Goal: Information Seeking & Learning: Learn about a topic

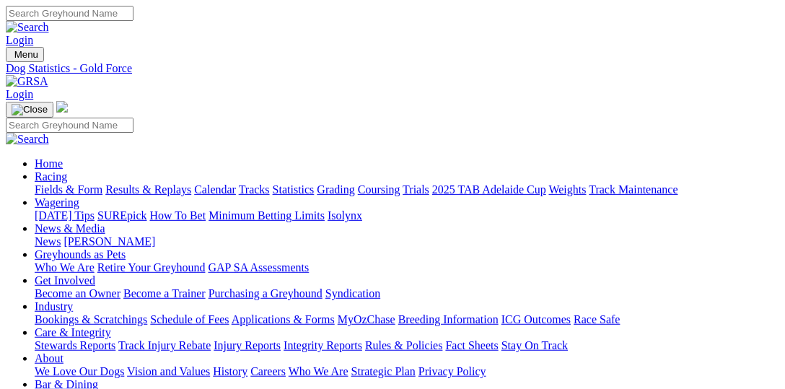
click at [69, 183] on link "Fields & Form" at bounding box center [69, 189] width 68 height 12
select select "VIC"
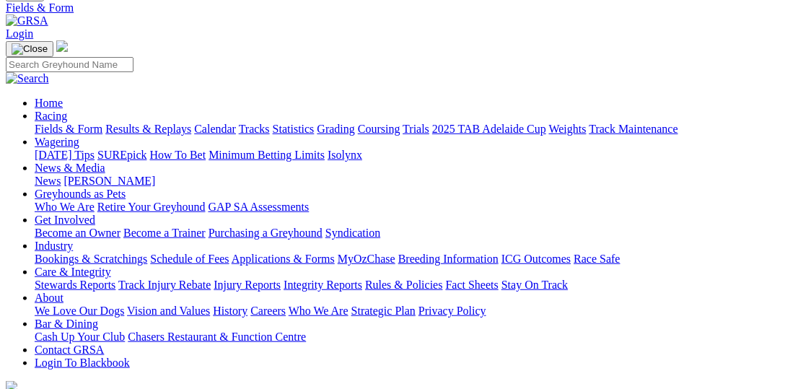
scroll to position [148, 0]
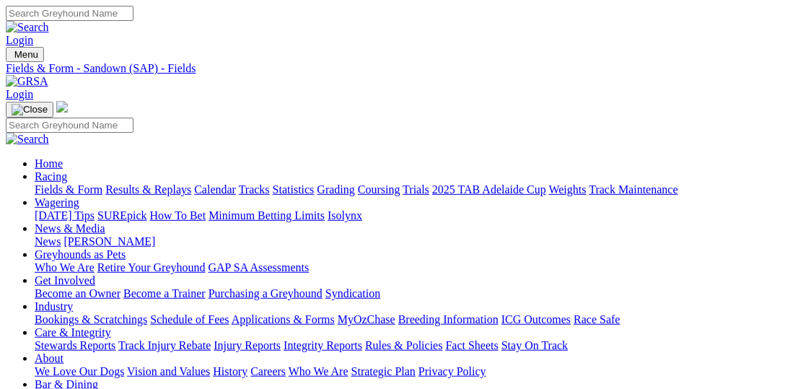
click at [133, 21] on input "Search" at bounding box center [70, 13] width 128 height 15
type input "Explicit"
click at [315, 183] on link "Statistics" at bounding box center [294, 189] width 42 height 12
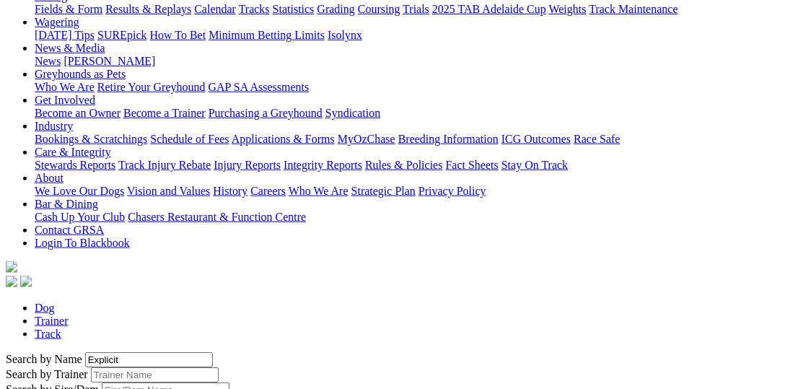
scroll to position [297, 0]
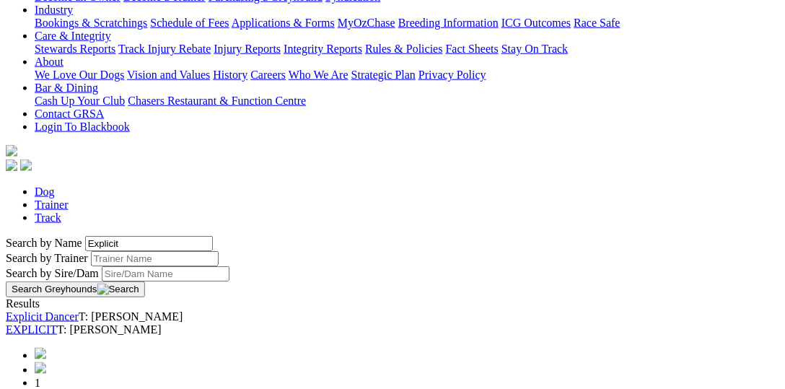
click at [57, 323] on link "EXPLICIT" at bounding box center [31, 329] width 51 height 12
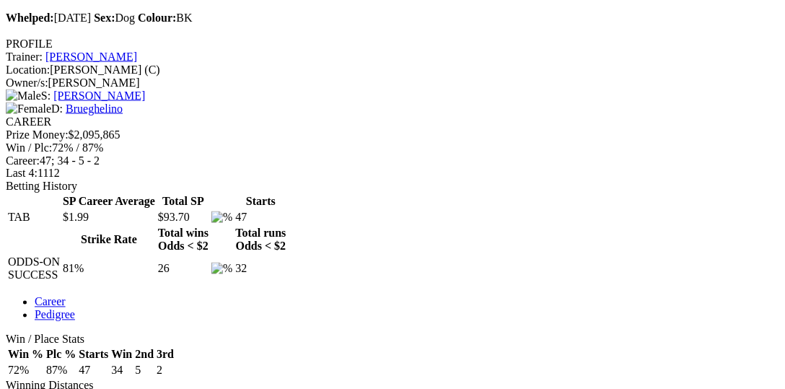
scroll to position [519, 0]
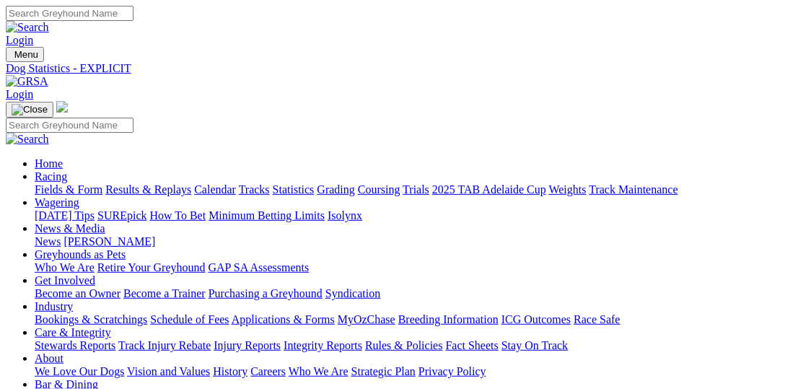
click at [76, 183] on link "Fields & Form" at bounding box center [69, 189] width 68 height 12
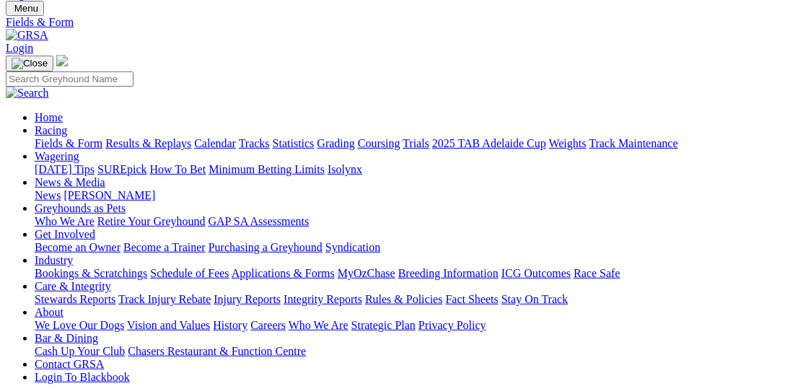
scroll to position [148, 0]
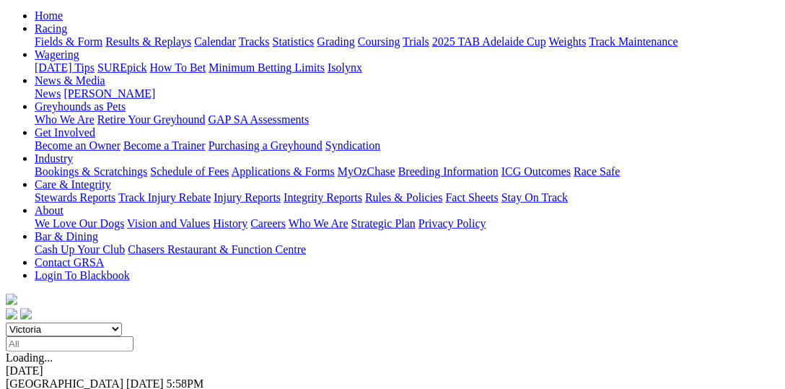
click at [32, 323] on select "South Australia New South Wales Northern Territory Queensland Tasmania Victoria…" at bounding box center [64, 330] width 116 height 14
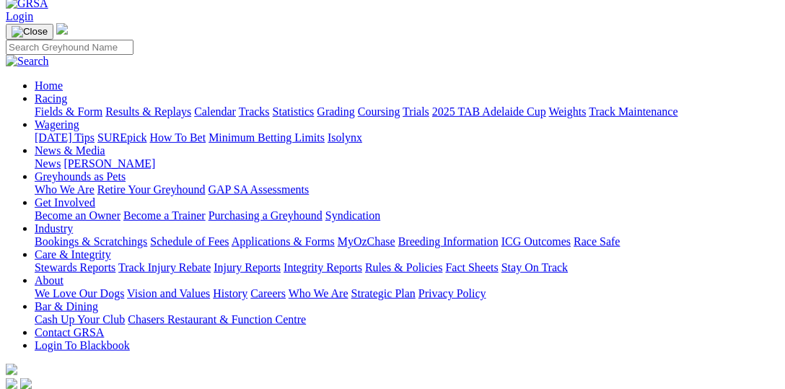
scroll to position [74, 0]
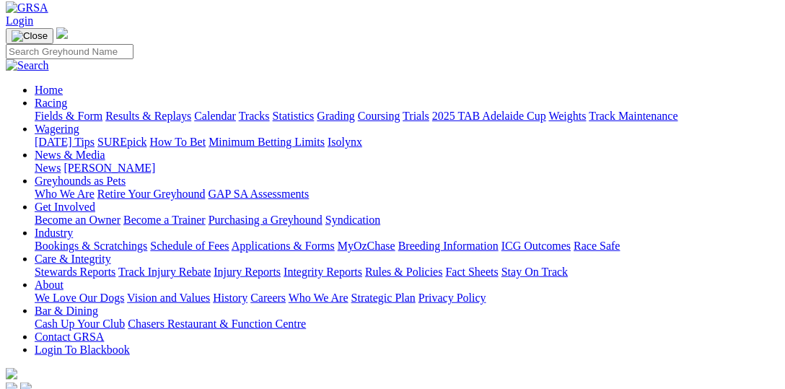
select select "QLD"
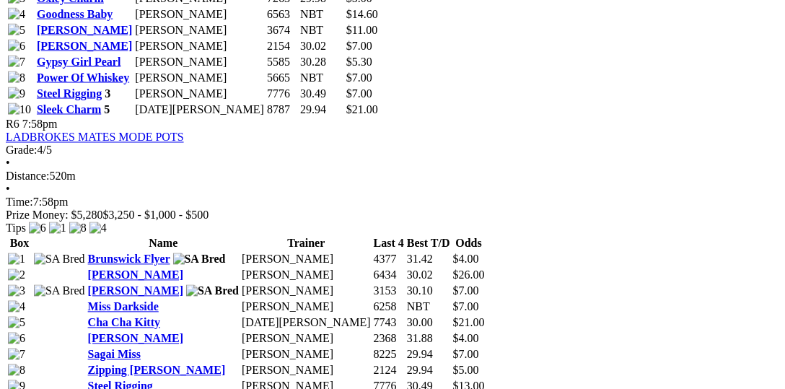
scroll to position [1855, 0]
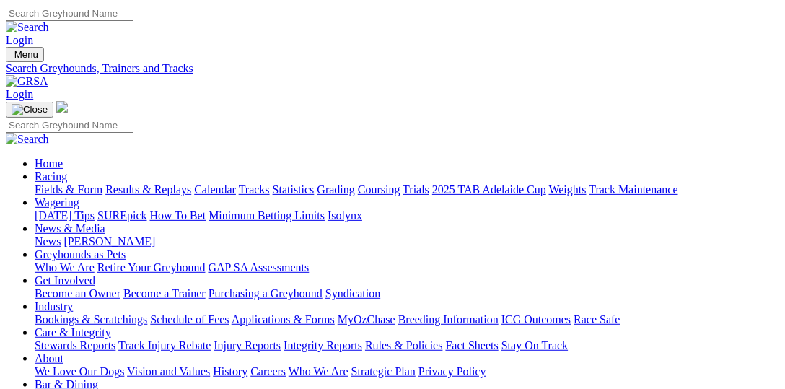
select select "ladbrokes-q2-parklands"
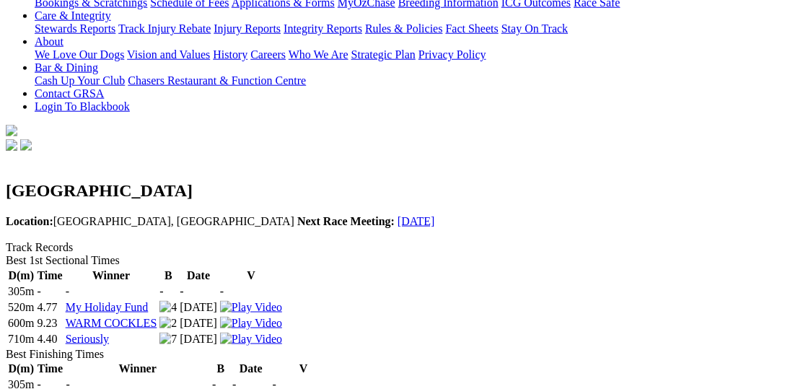
scroll to position [297, 0]
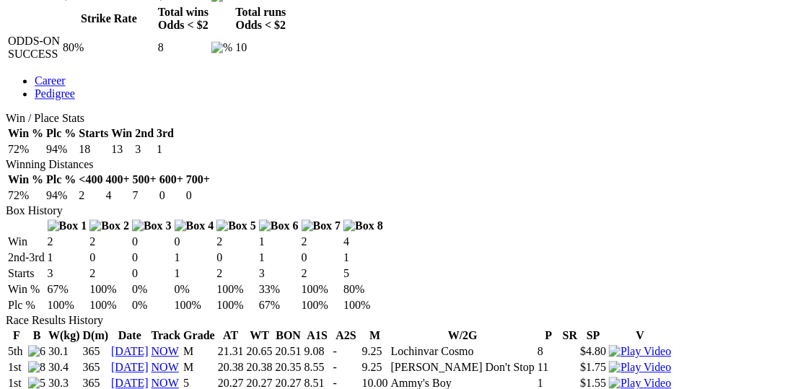
scroll to position [816, 0]
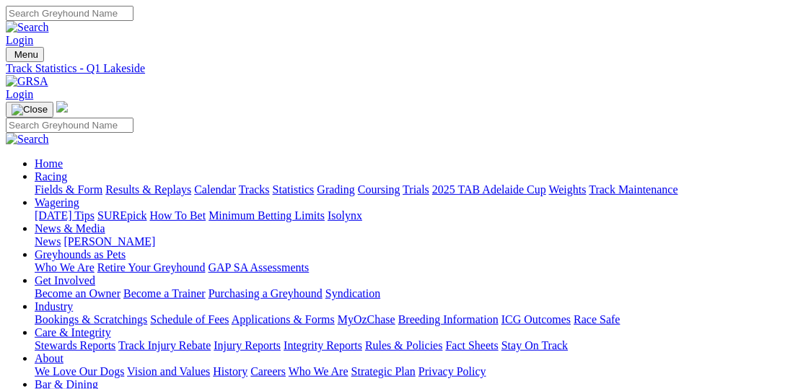
click at [43, 183] on link "Fields & Form" at bounding box center [69, 189] width 68 height 12
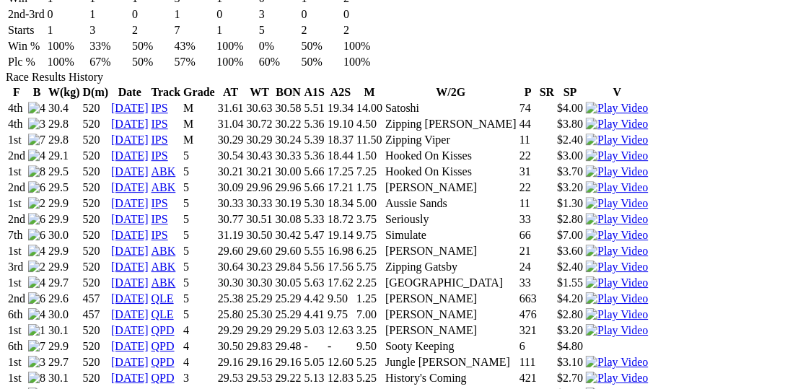
scroll to position [965, 0]
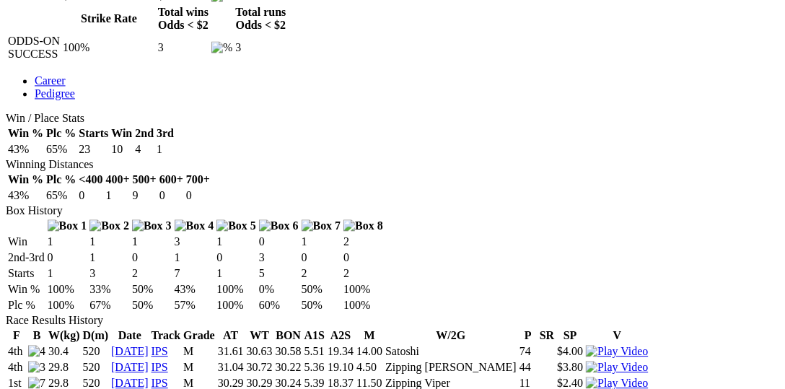
scroll to position [742, 0]
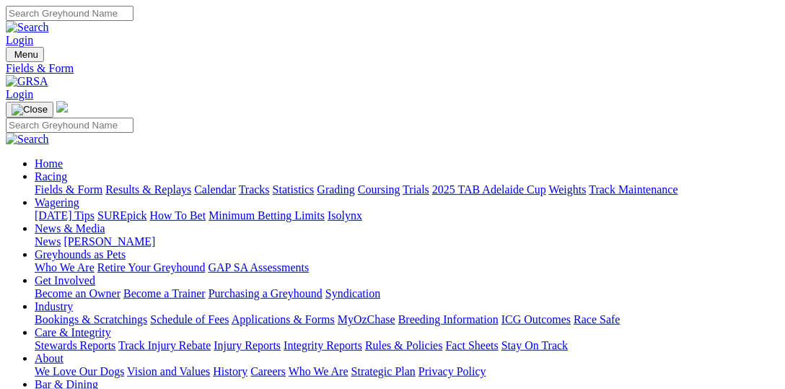
select select "VIC"
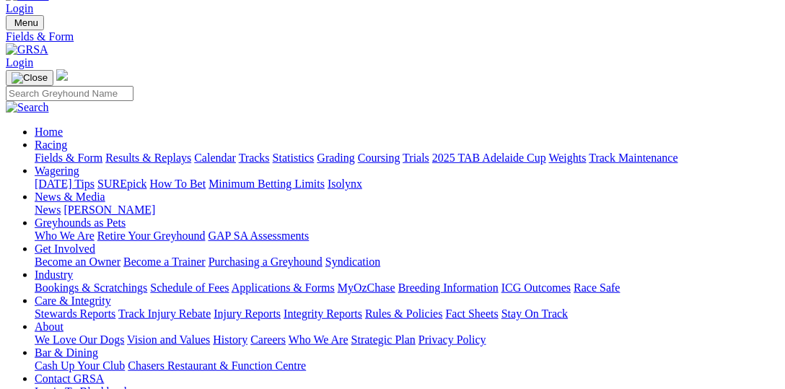
scroll to position [74, 0]
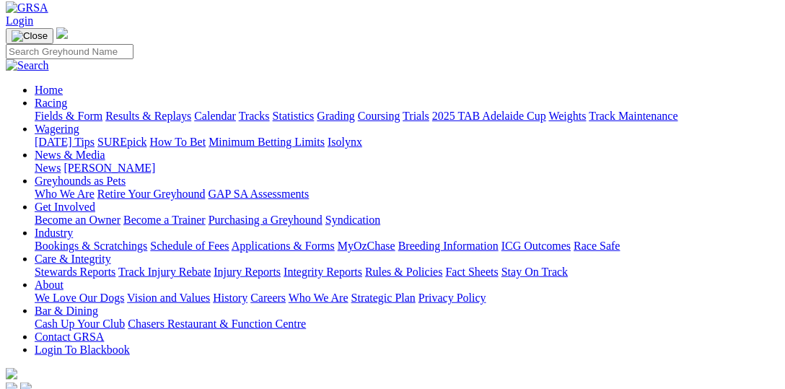
type input "Saturday, 23 Aug 2025"
